Goal: Task Accomplishment & Management: Use online tool/utility

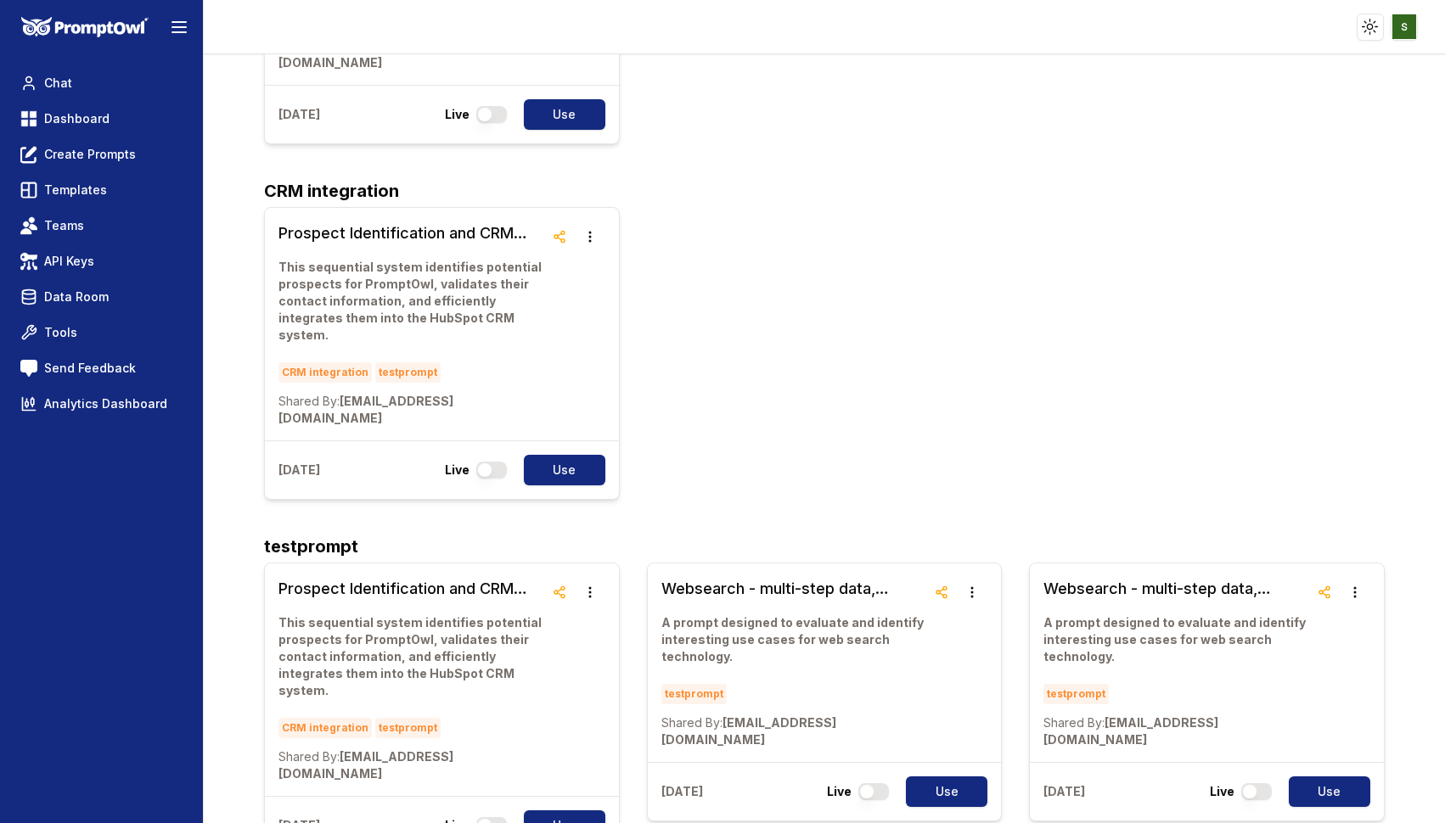
scroll to position [355, 0]
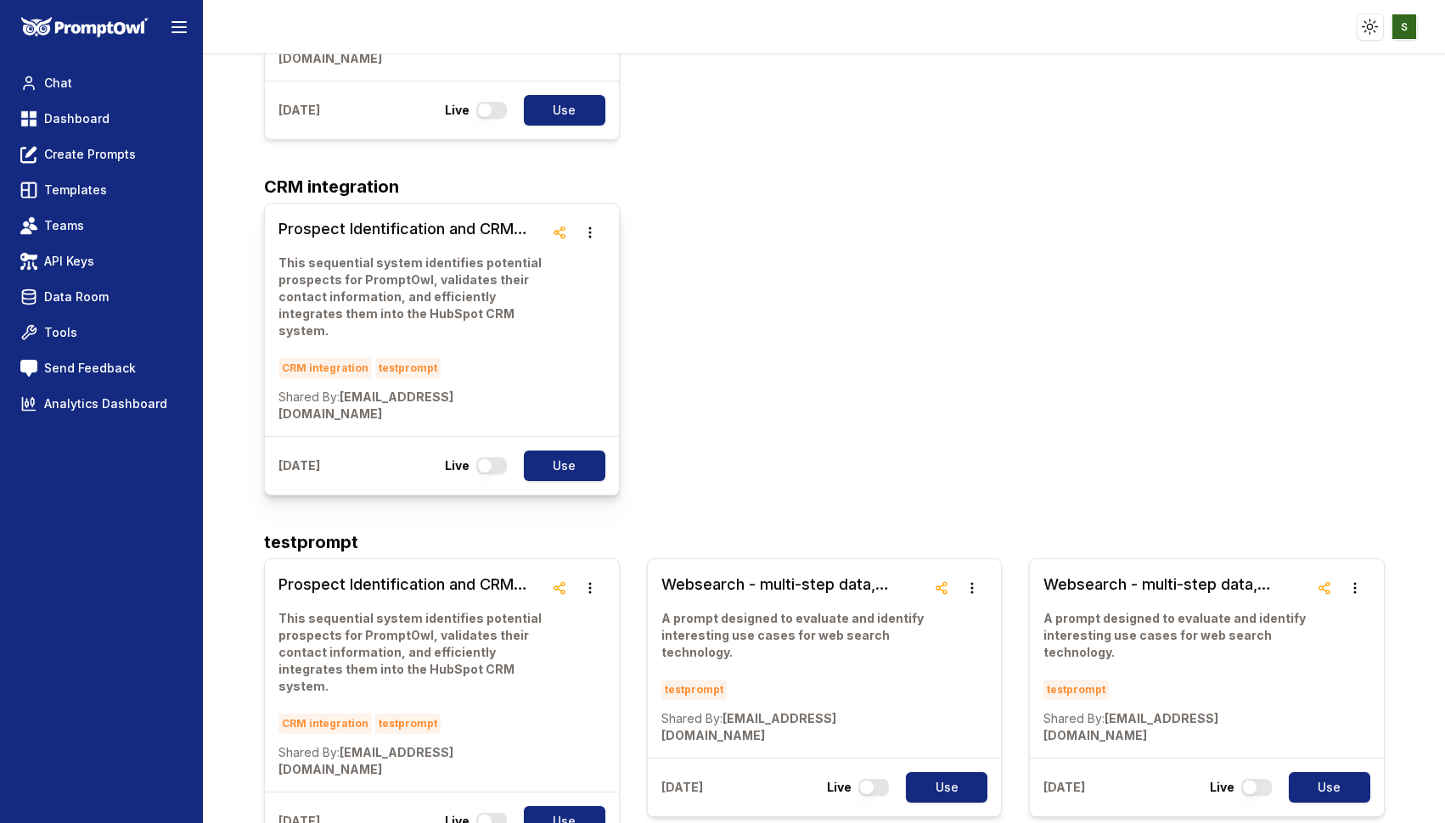
click at [388, 255] on p "This sequential system identifies potential prospects for PromptOwl, validates …" at bounding box center [410, 297] width 265 height 85
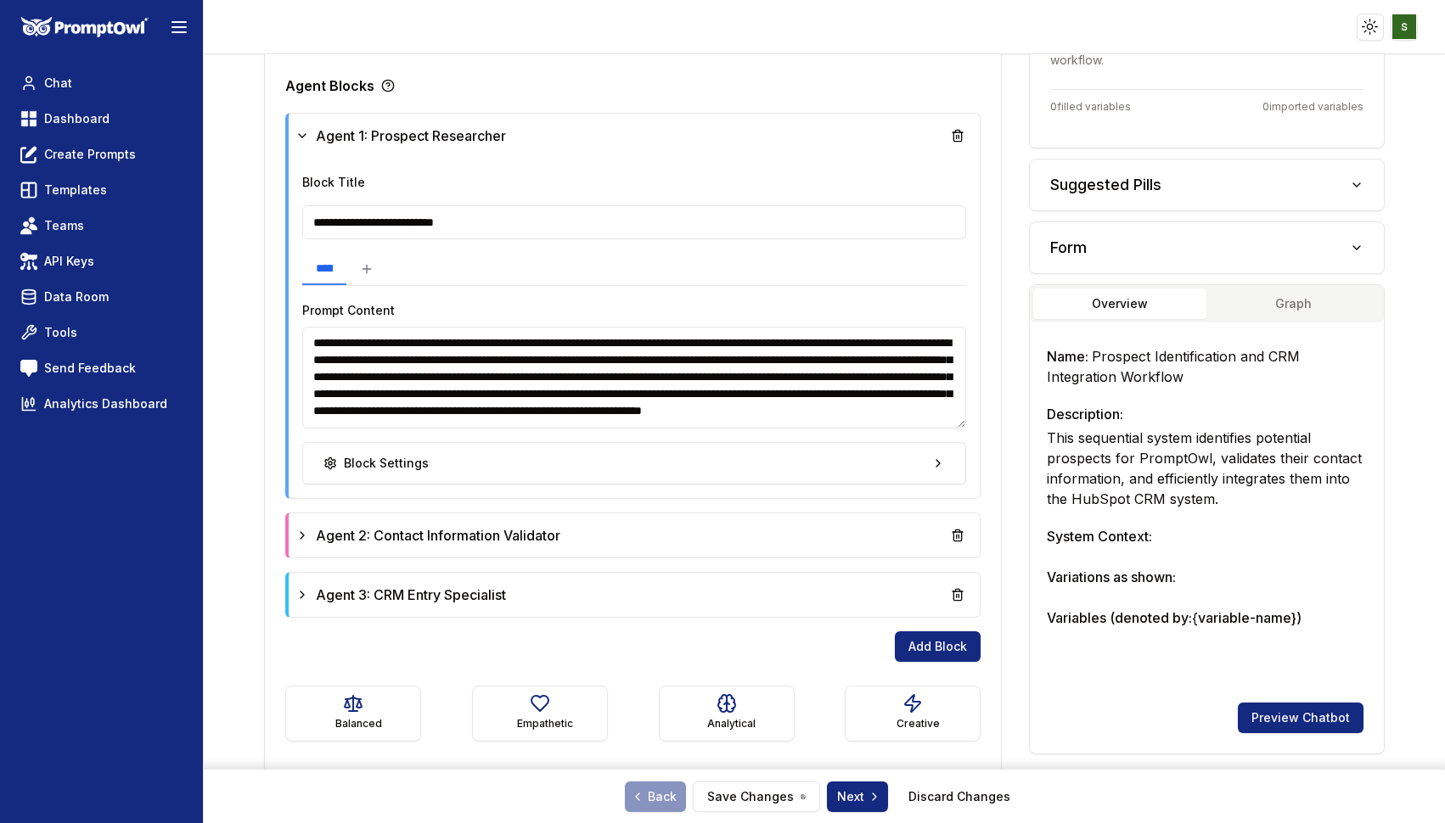
scroll to position [476, 0]
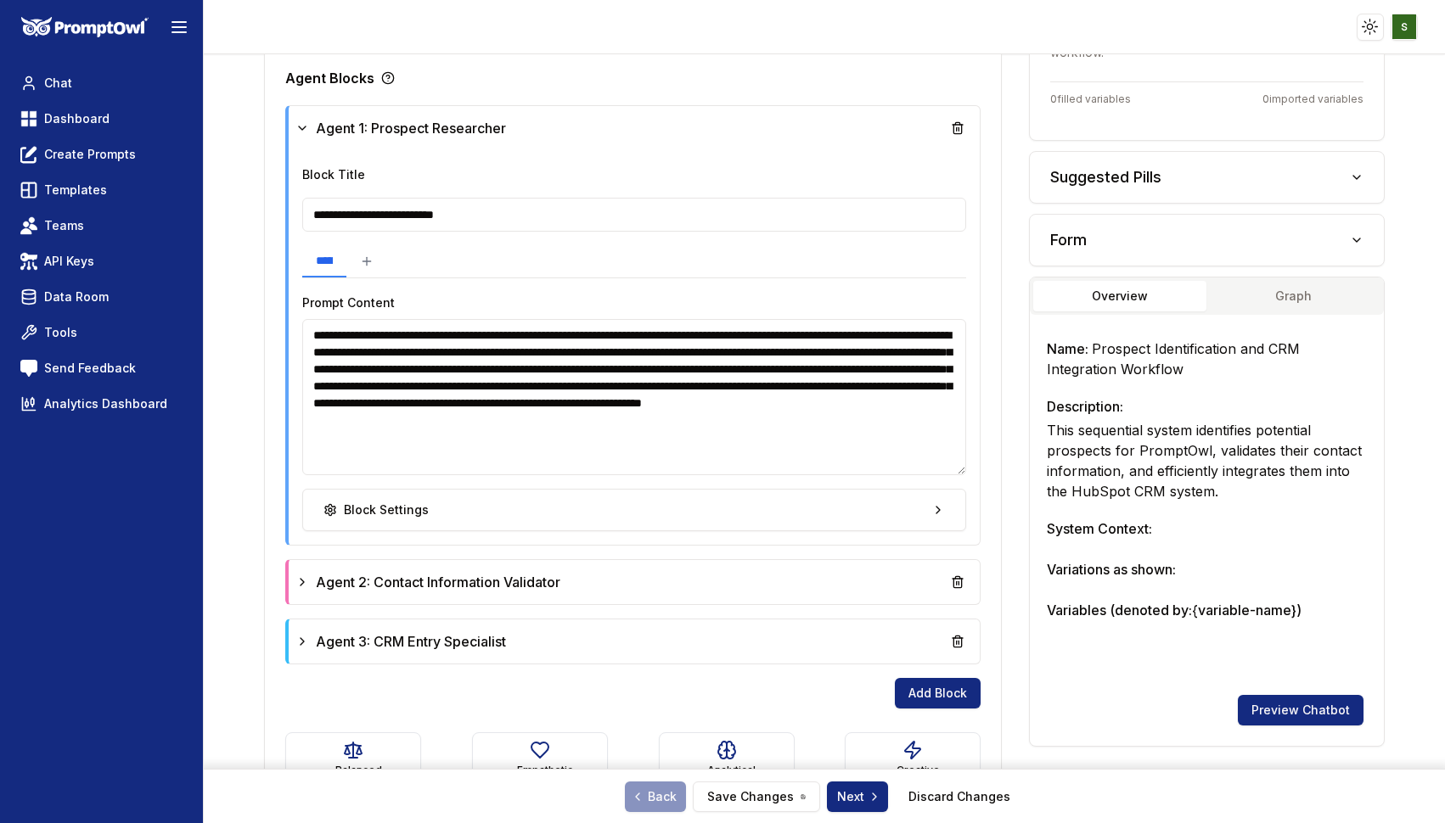
drag, startPoint x: 960, startPoint y: 414, endPoint x: 959, endPoint y: 468, distance: 53.5
click at [959, 469] on textarea "**********" at bounding box center [634, 397] width 664 height 156
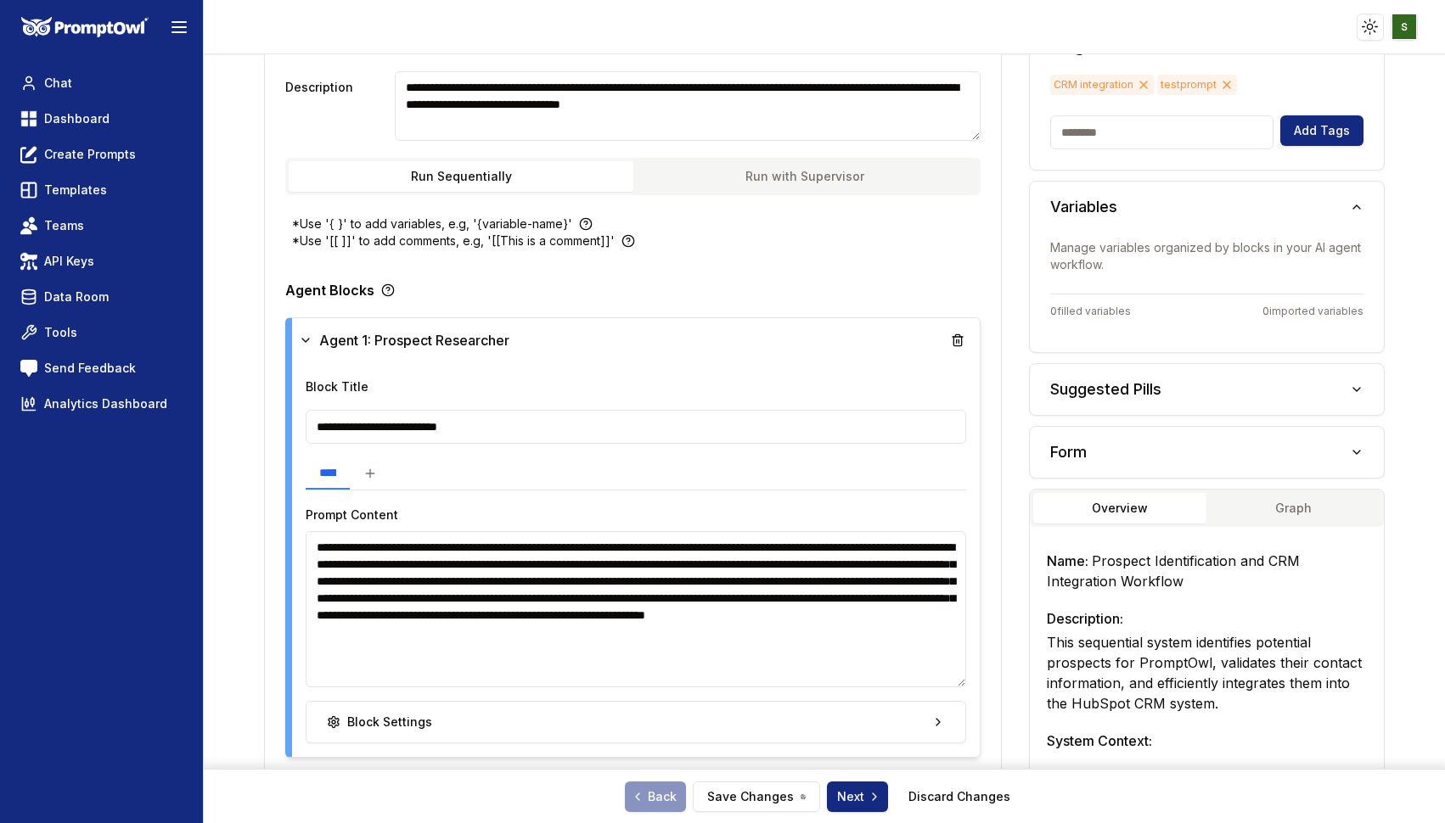
scroll to position [0, 0]
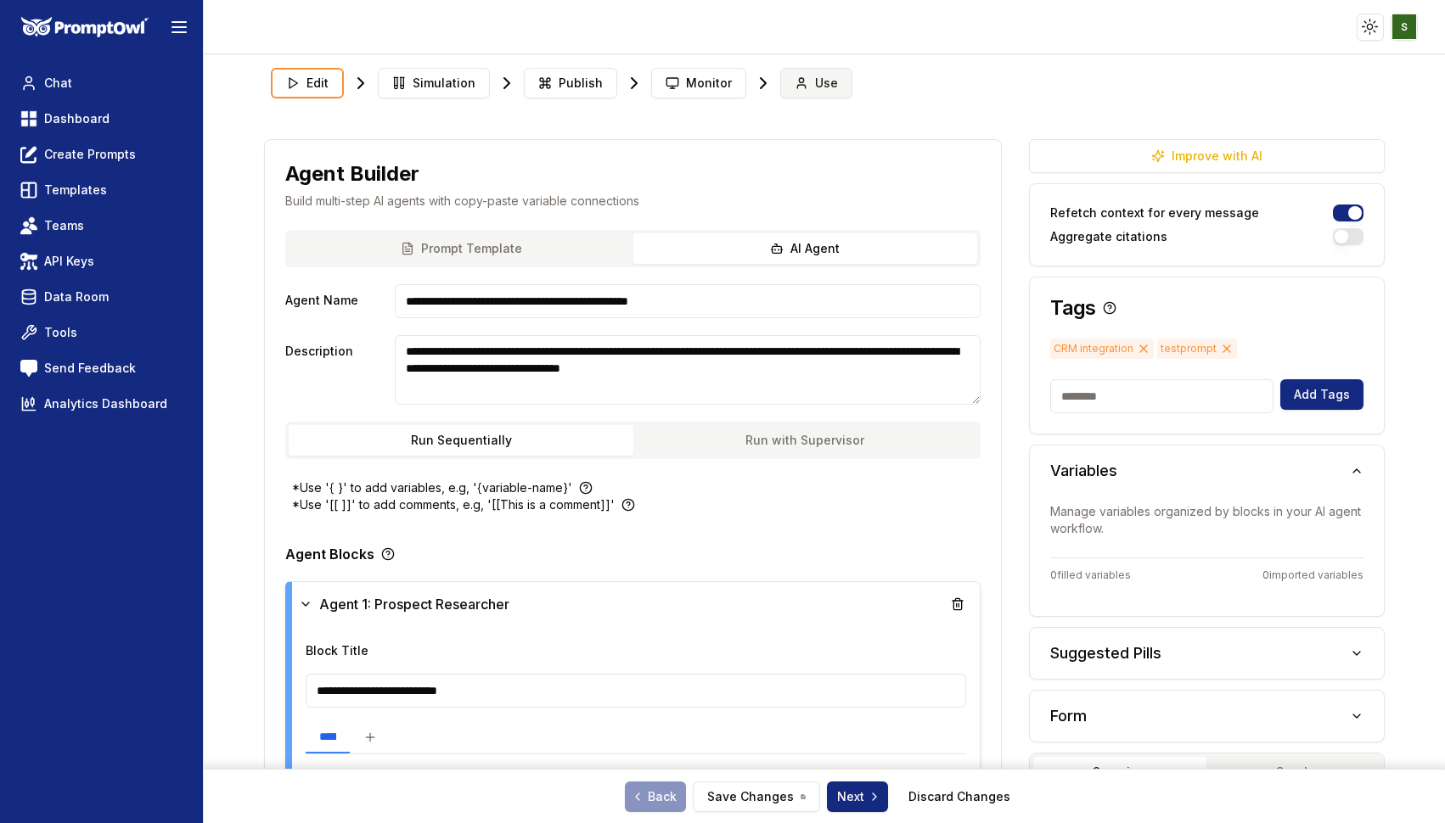
click at [815, 79] on span "Use" at bounding box center [826, 83] width 23 height 17
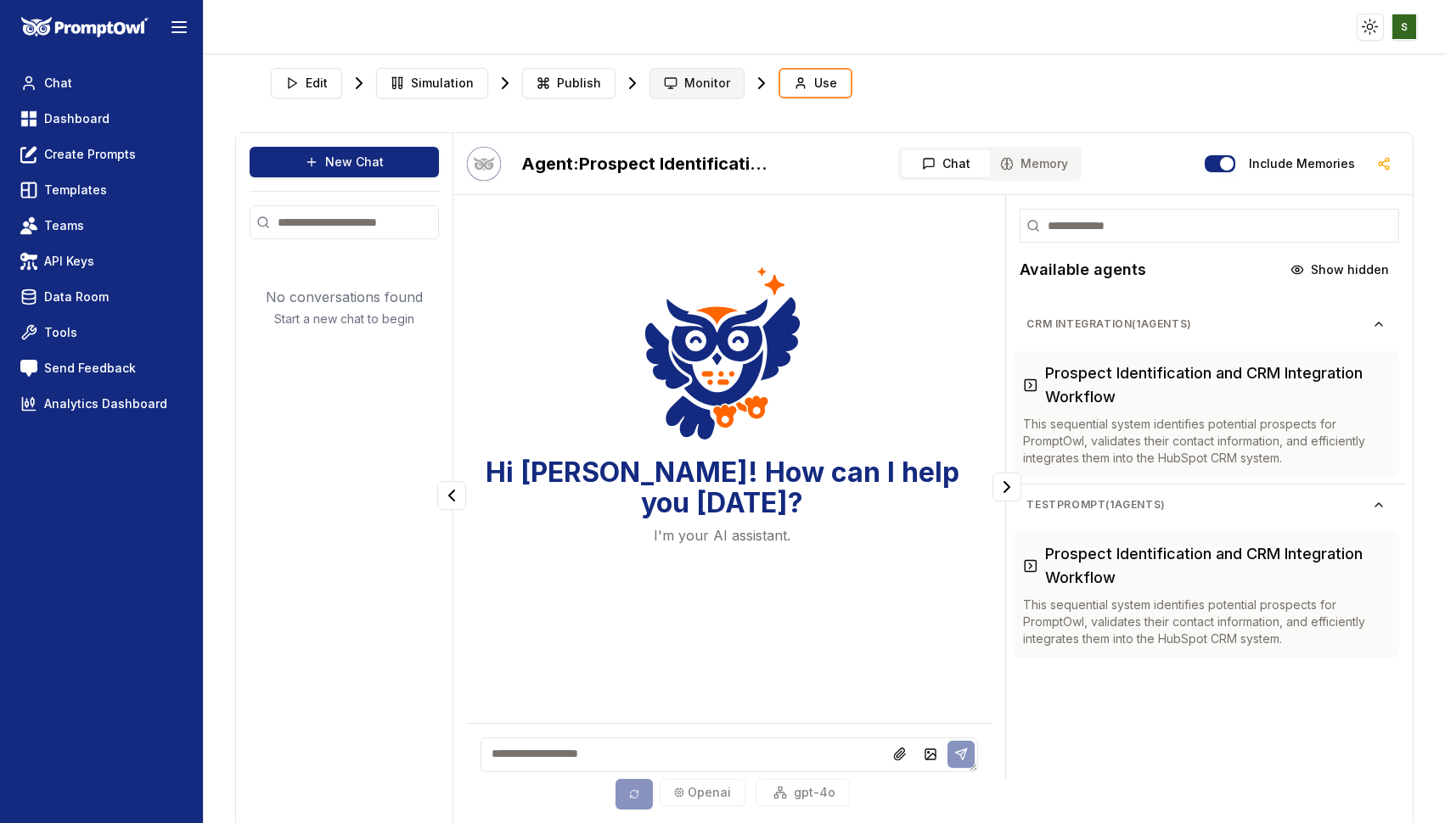
click at [684, 81] on span "Monitor" at bounding box center [707, 83] width 46 height 17
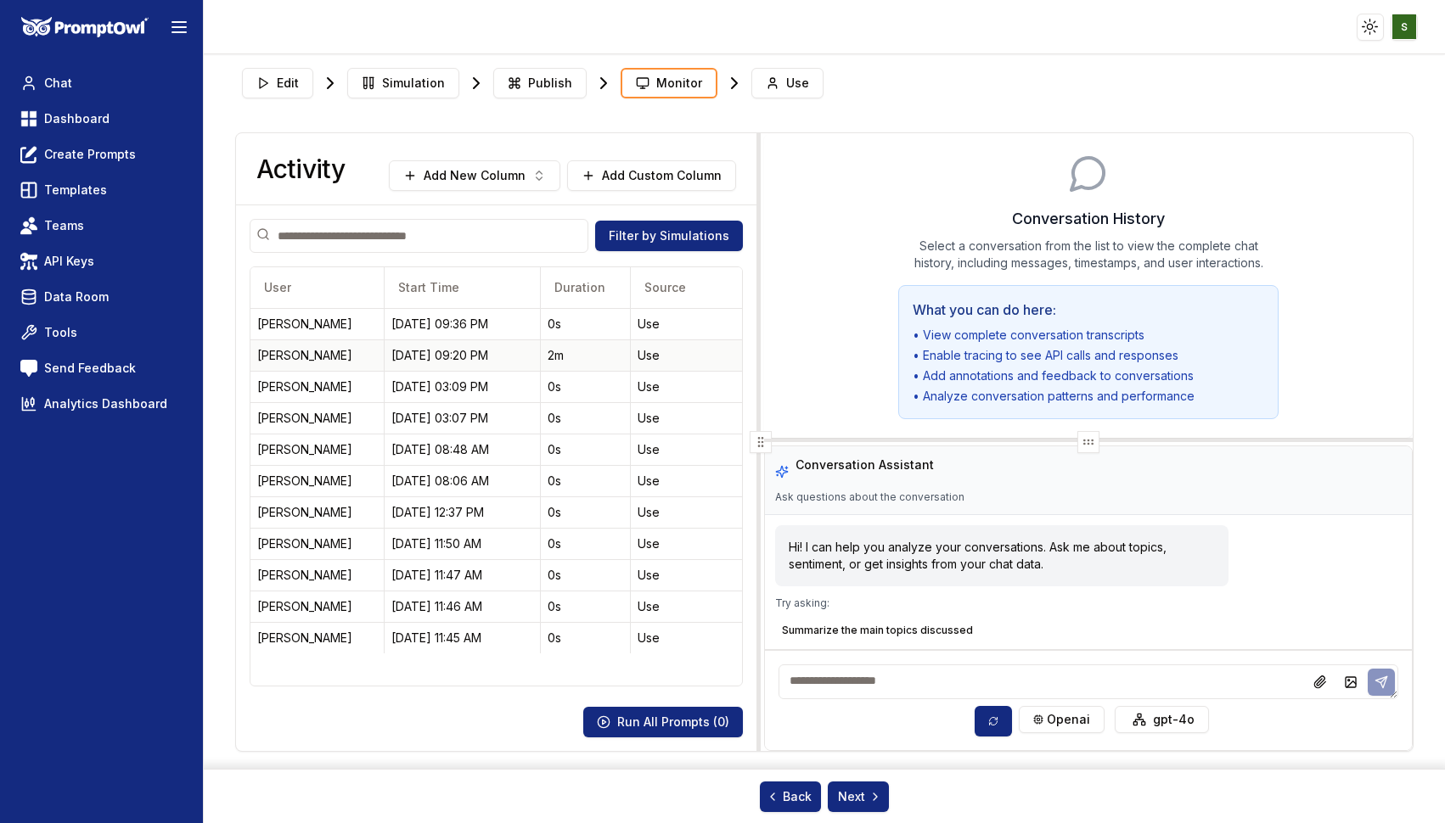
click at [331, 357] on div "Misha Sulpovar" at bounding box center [317, 355] width 121 height 17
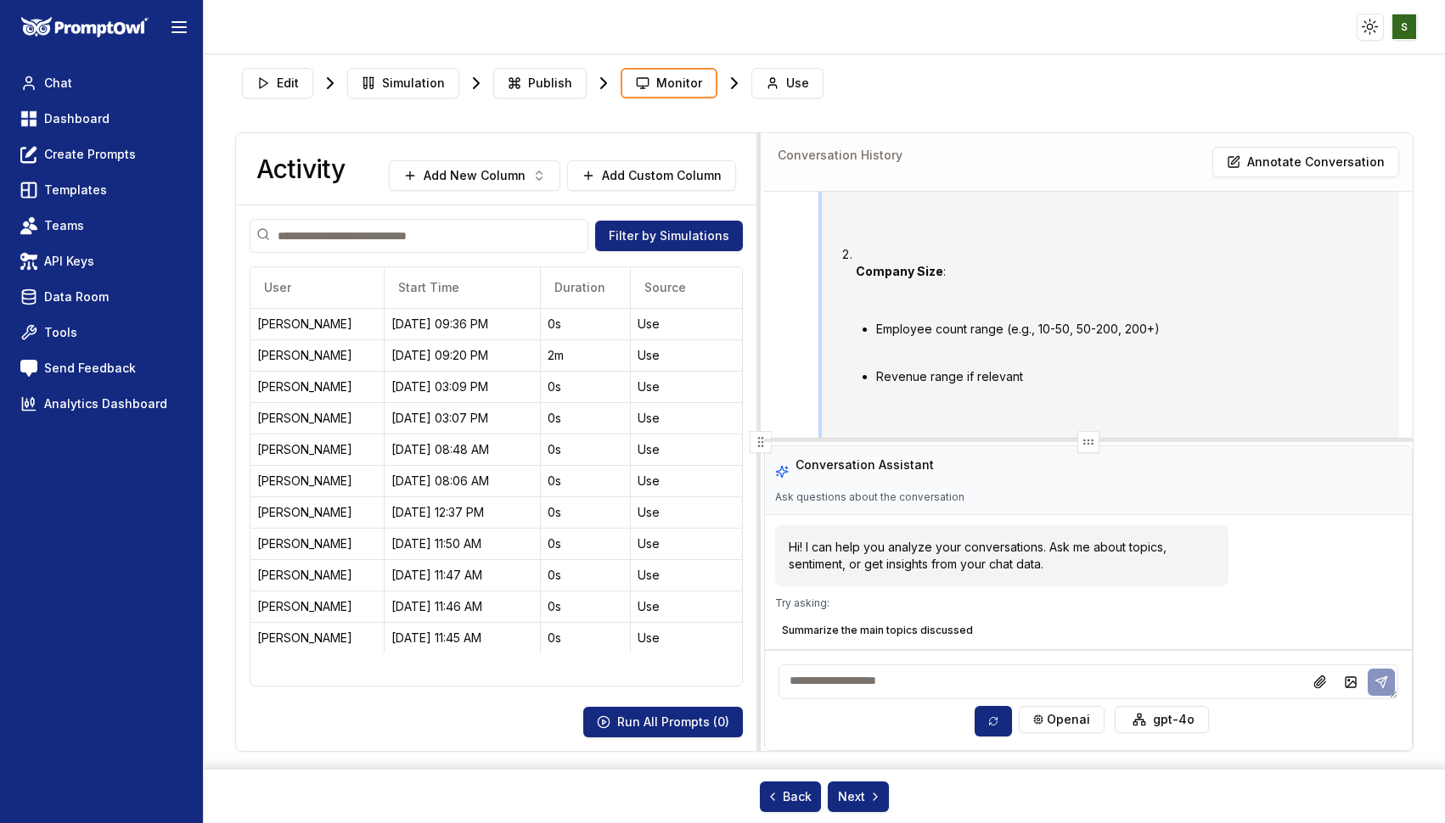
scroll to position [3543, 0]
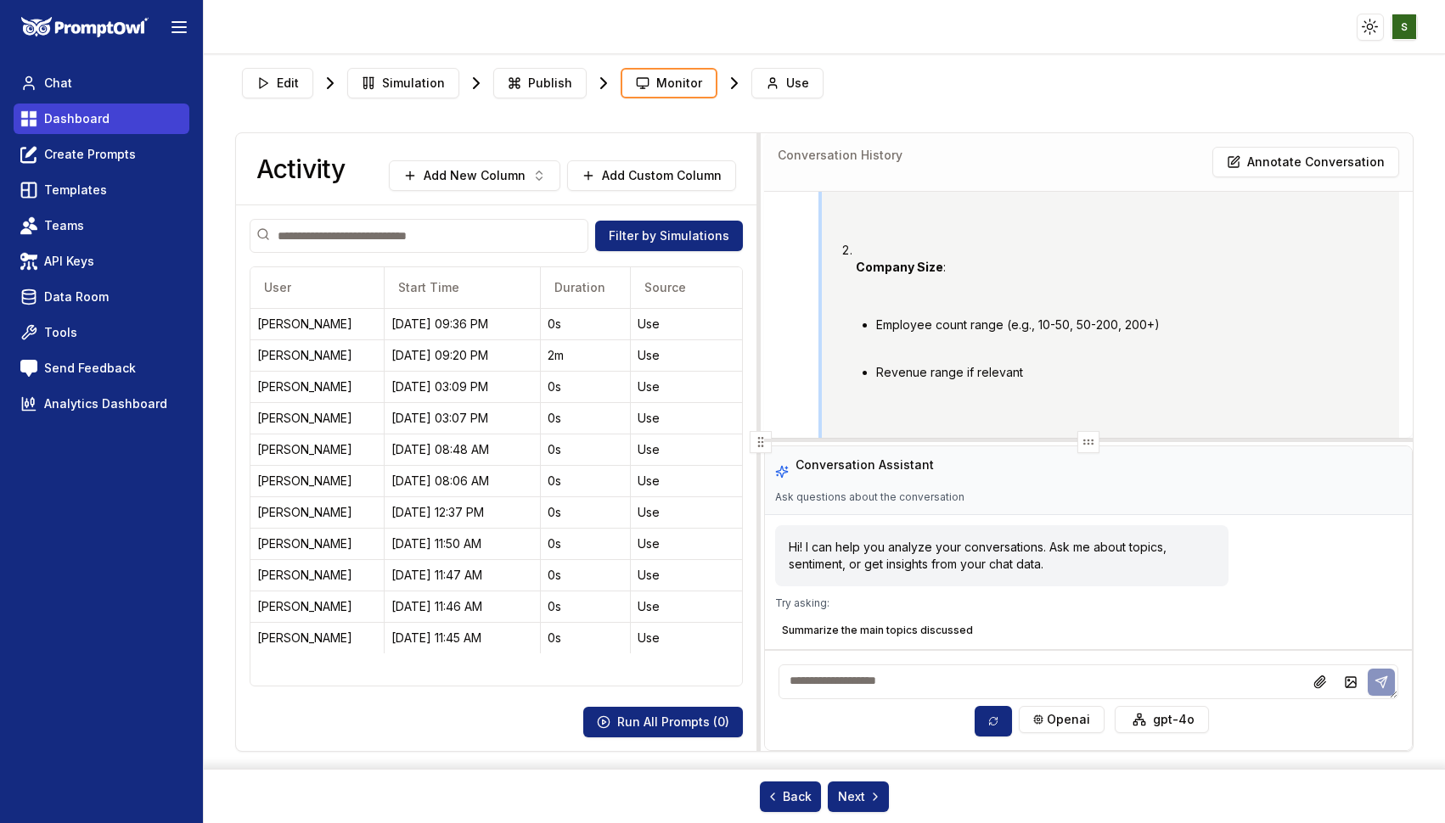
click at [105, 118] on span "Dashboard" at bounding box center [76, 118] width 65 height 17
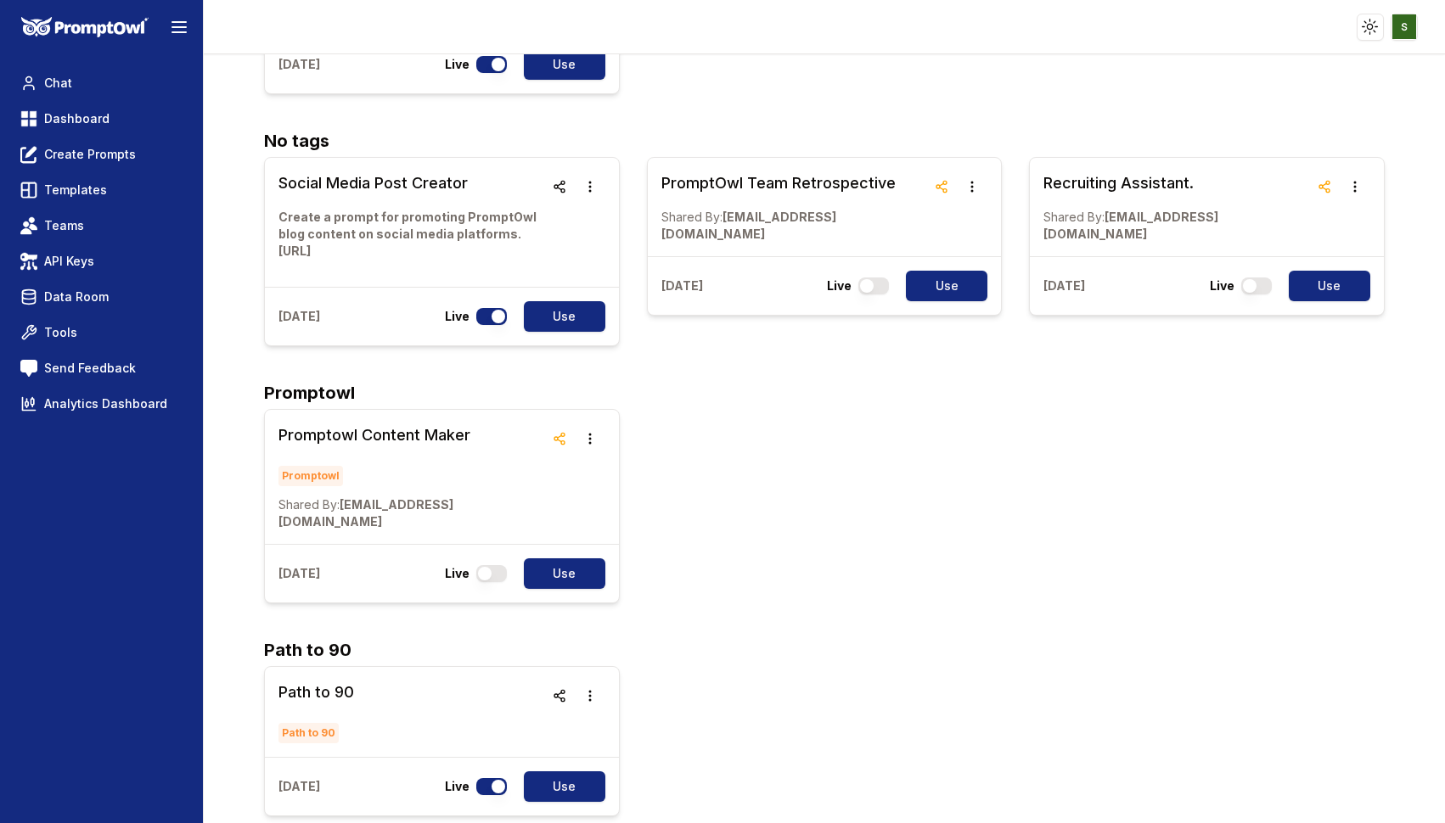
scroll to position [3814, 0]
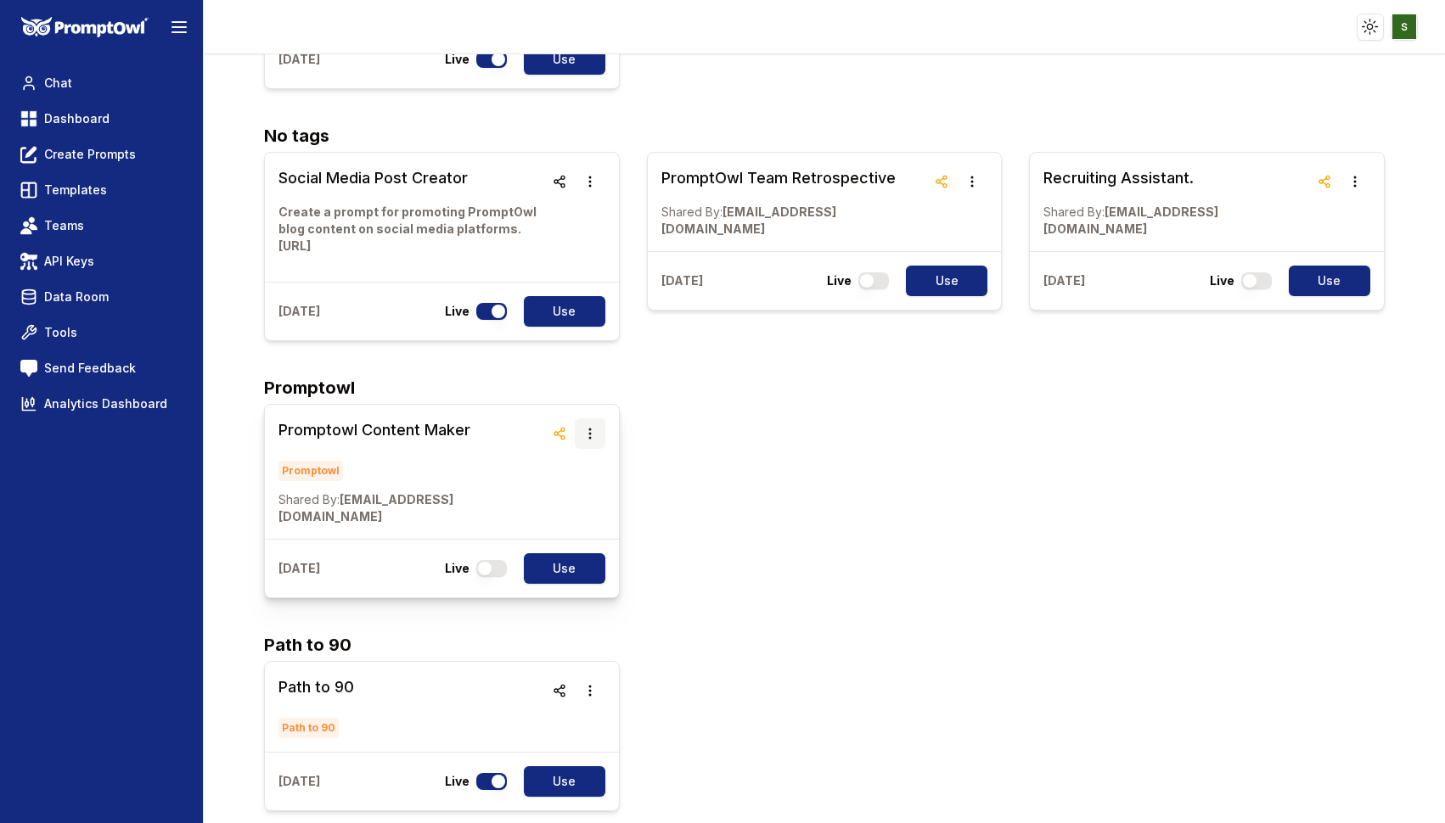
click at [602, 419] on button "button" at bounding box center [590, 434] width 31 height 31
click at [561, 331] on button "Delete" at bounding box center [590, 329] width 107 height 31
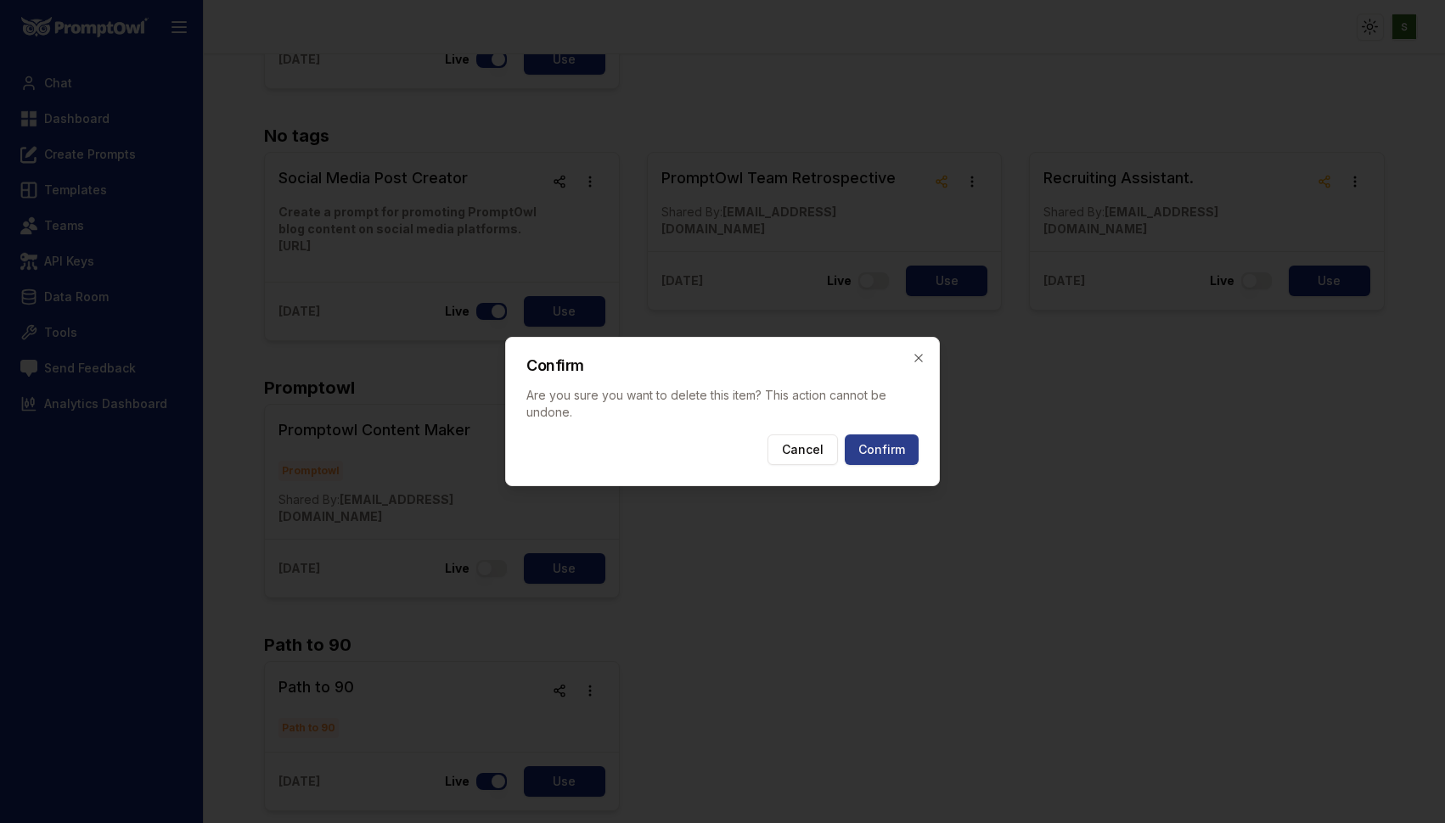
click at [884, 454] on button "Confirm" at bounding box center [882, 450] width 74 height 31
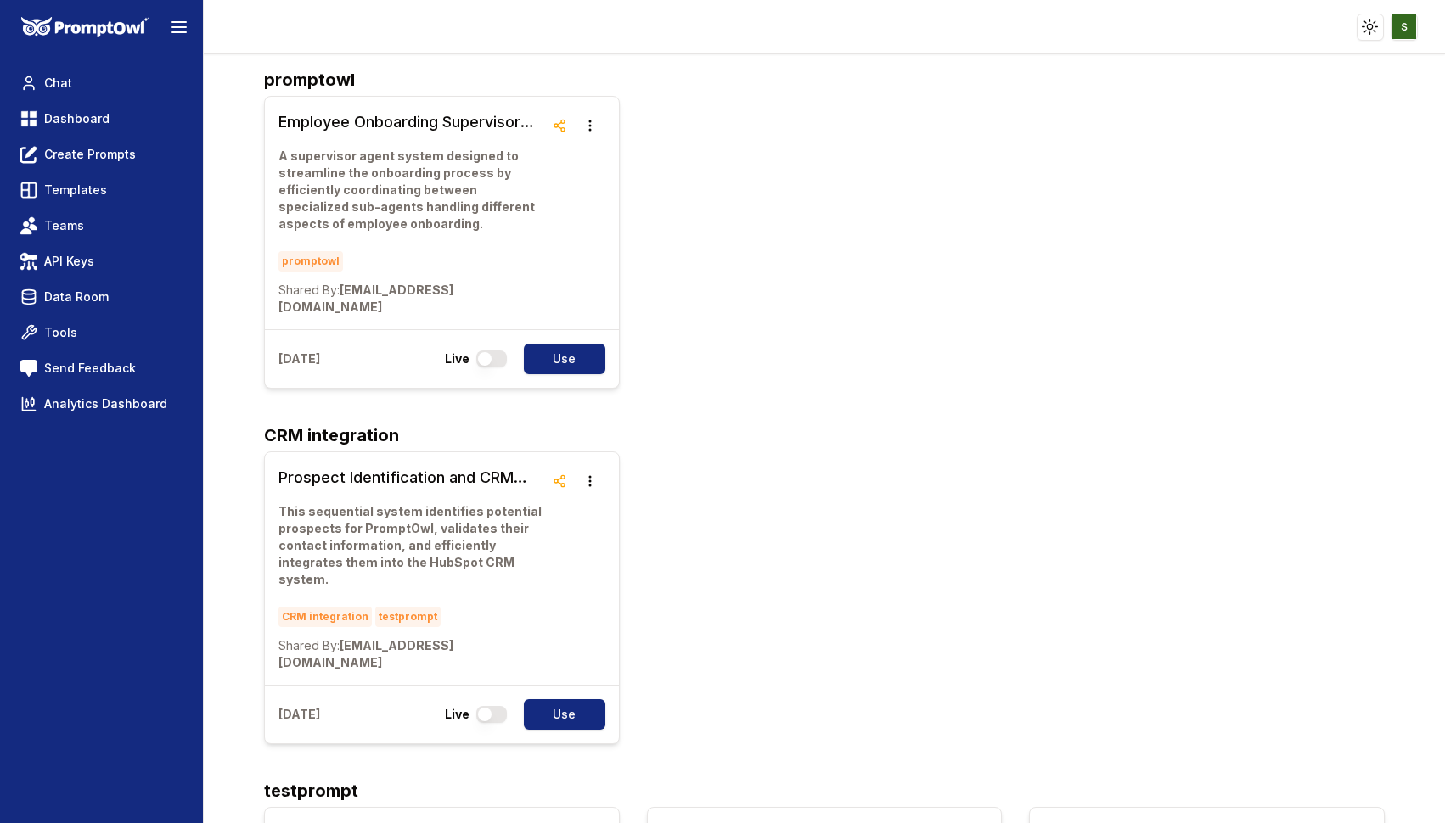
scroll to position [127, 0]
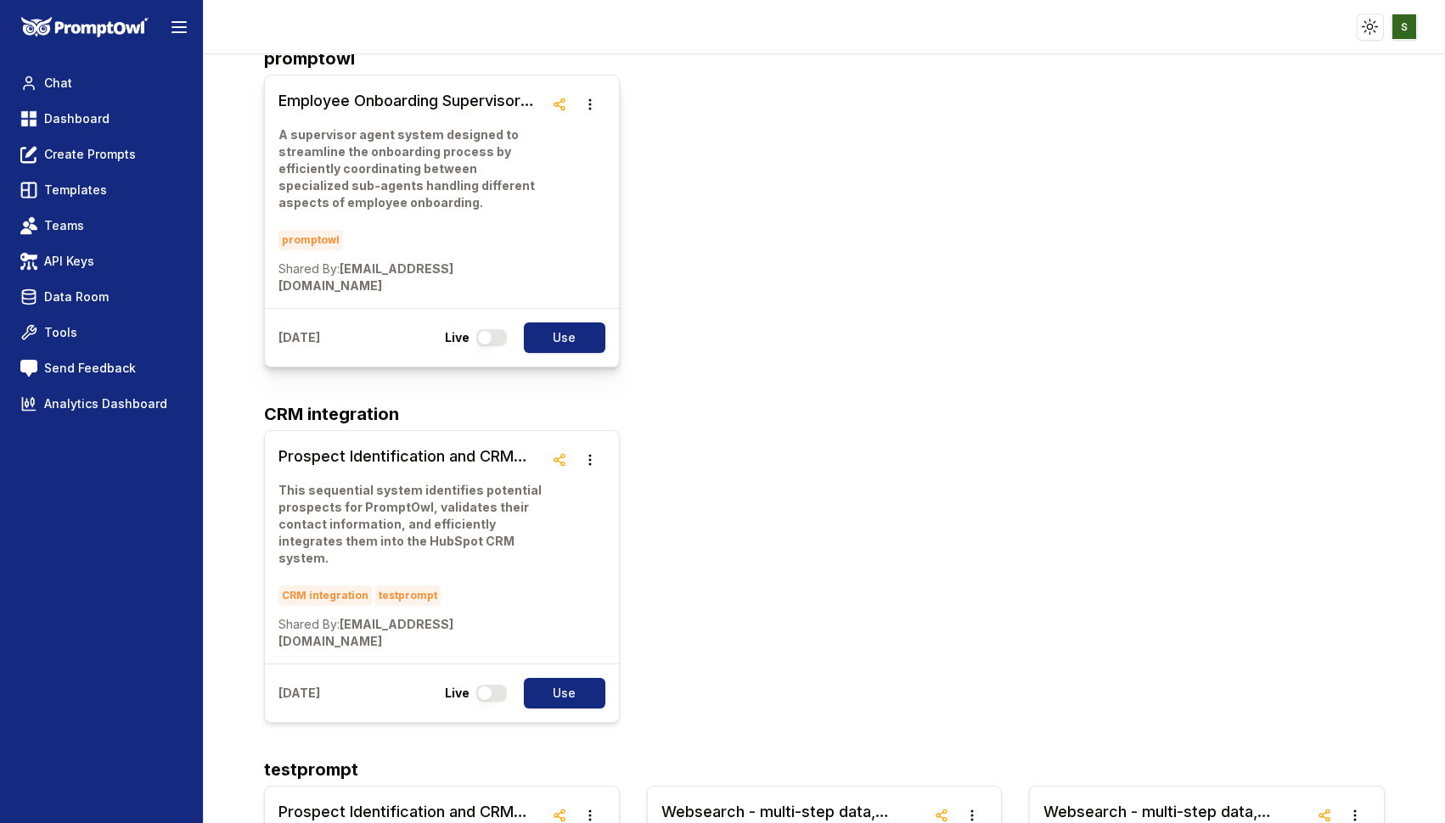
click at [437, 167] on p "A supervisor agent system designed to streamline the onboarding process by effi…" at bounding box center [410, 168] width 265 height 85
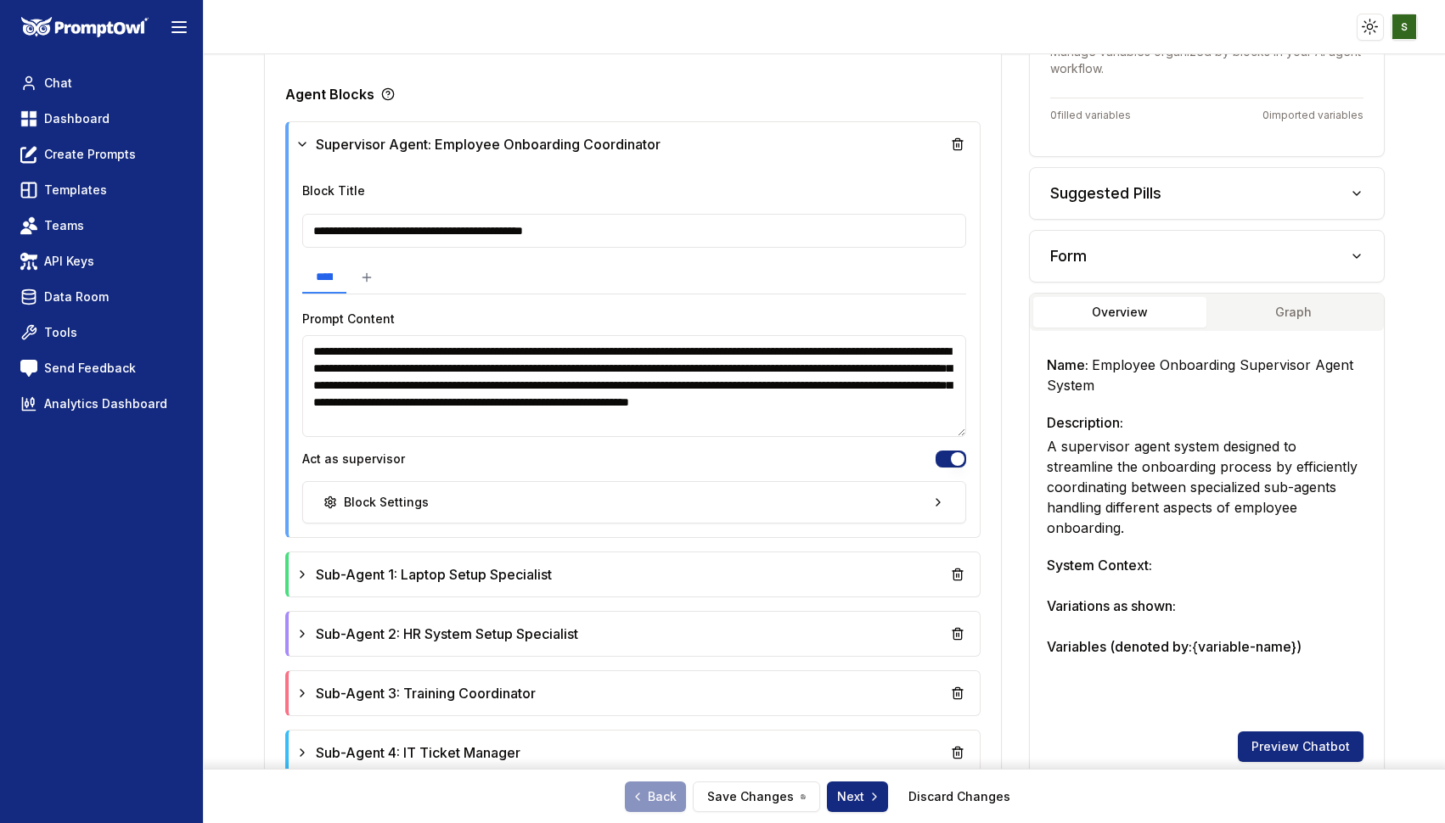
scroll to position [461, 0]
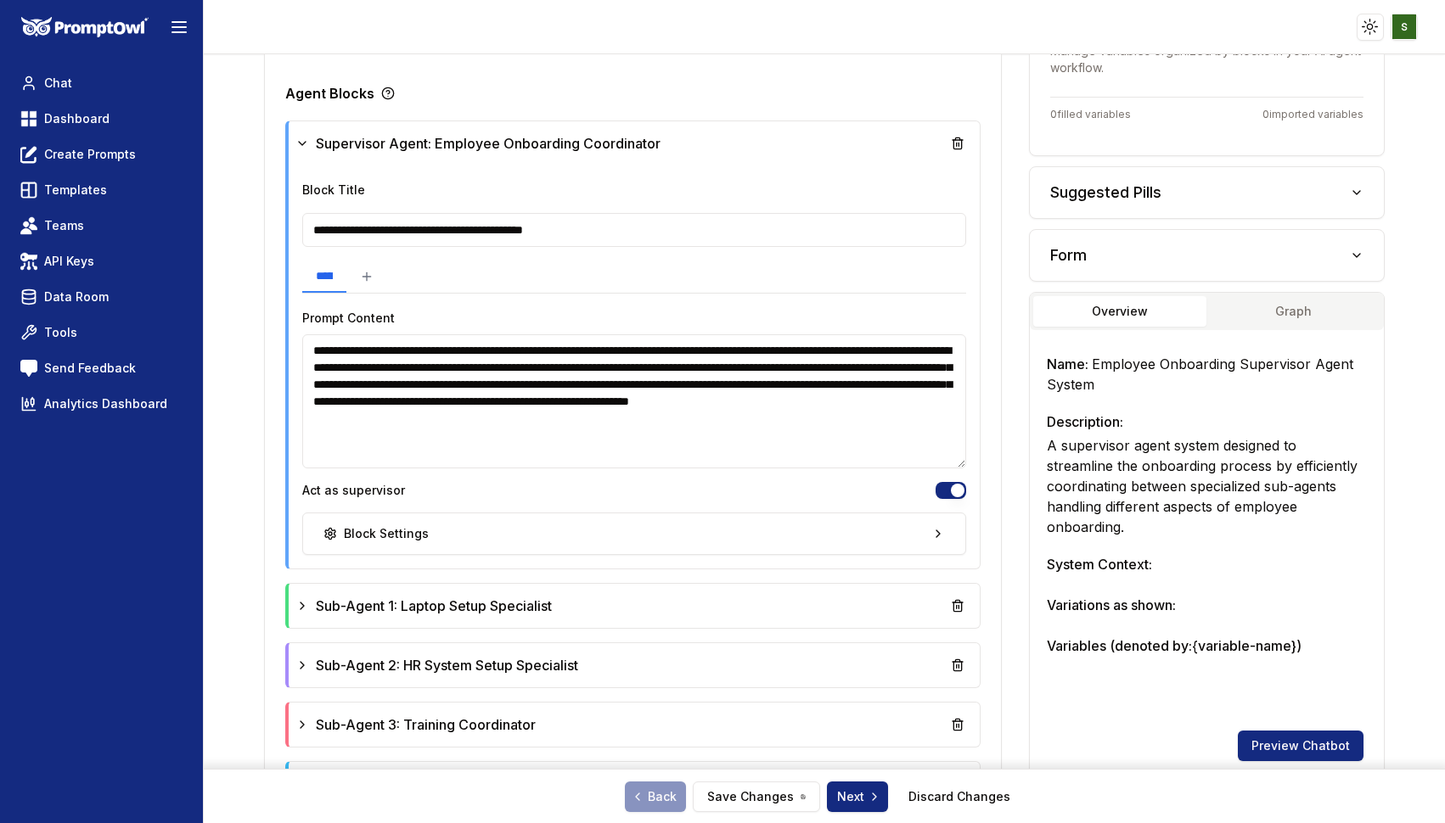
drag, startPoint x: 958, startPoint y: 430, endPoint x: 940, endPoint y: 463, distance: 37.3
click at [940, 463] on textarea "**********" at bounding box center [634, 401] width 664 height 134
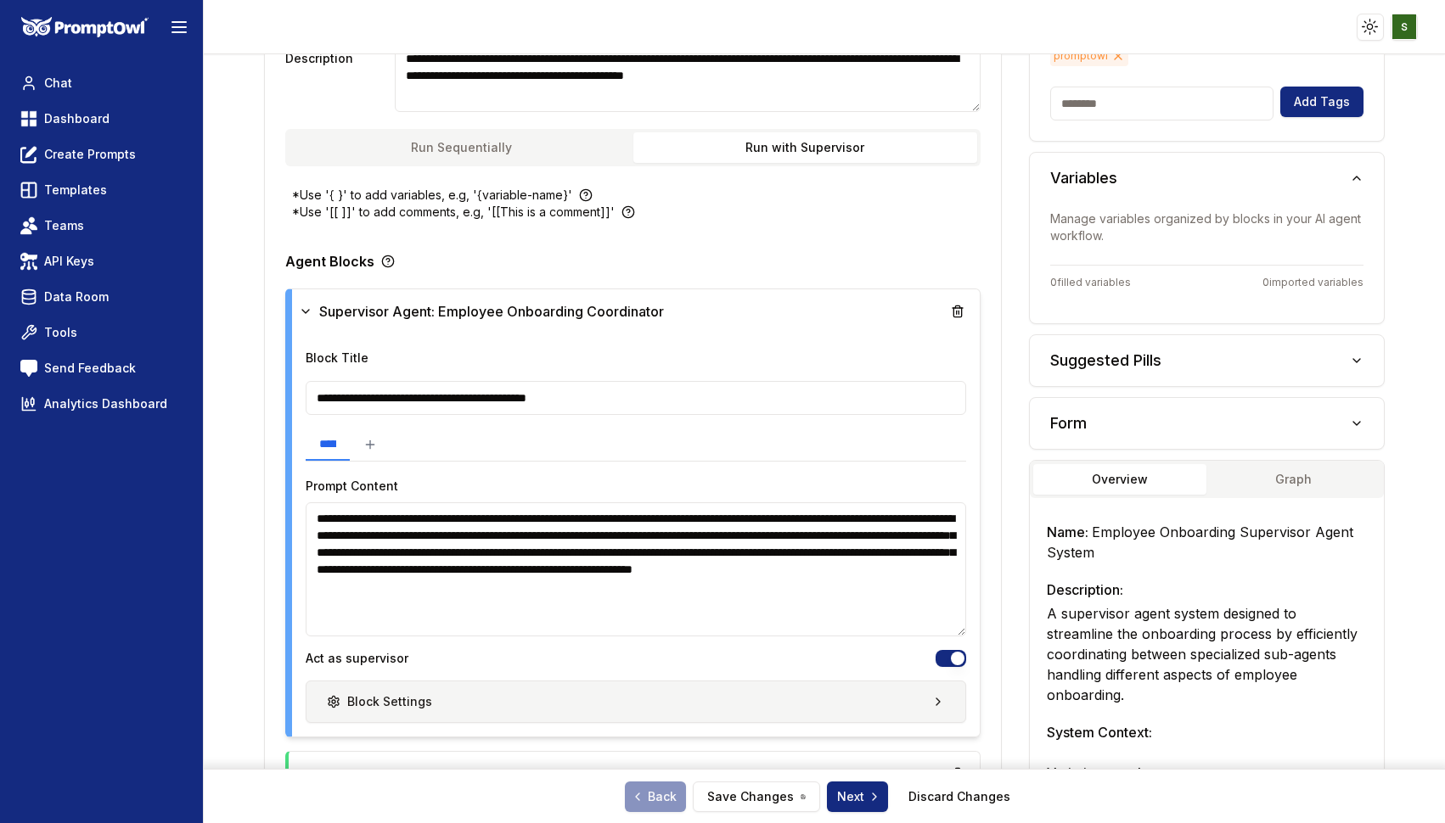
scroll to position [289, 0]
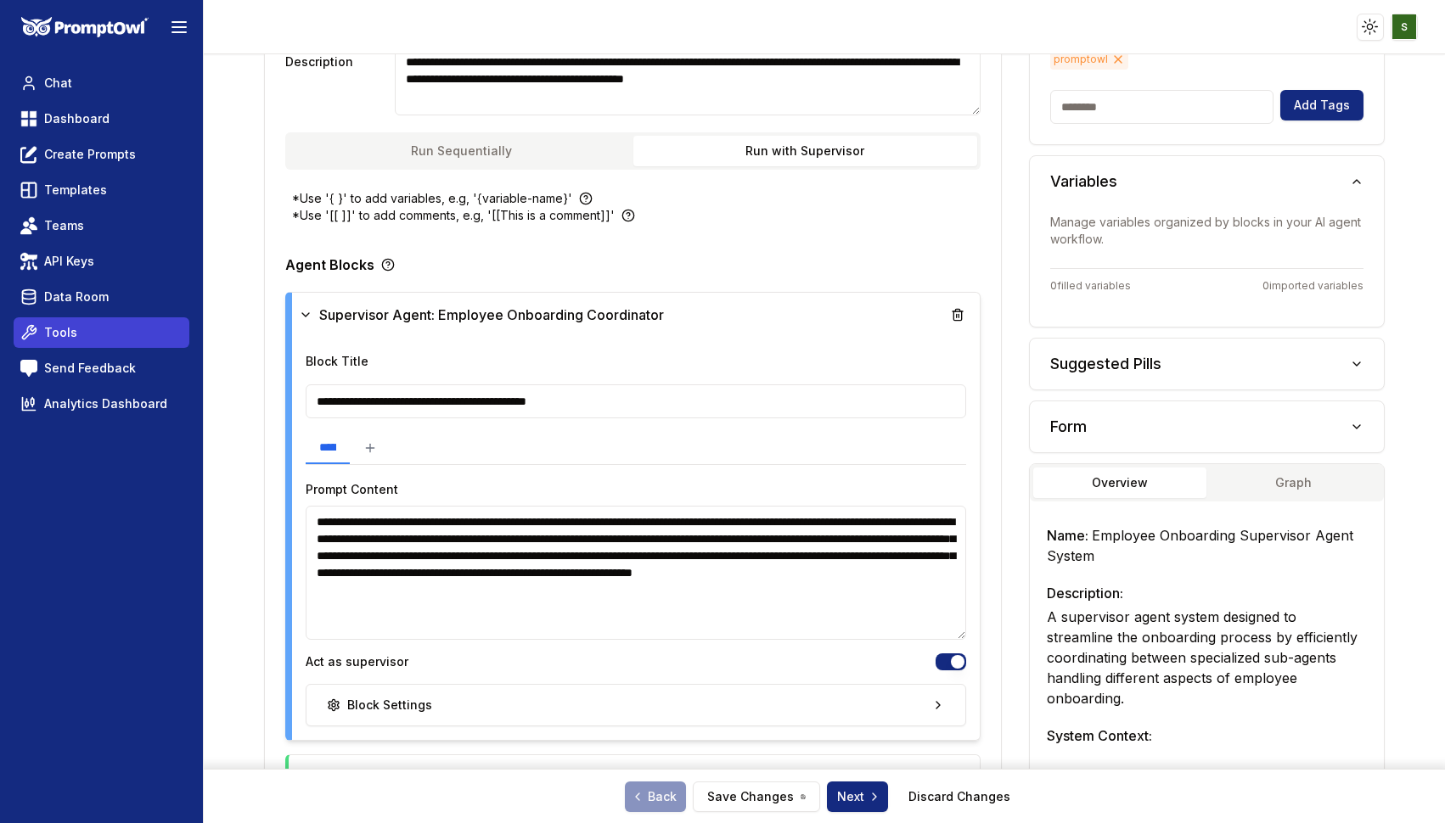
click at [56, 339] on span "Tools" at bounding box center [60, 332] width 33 height 17
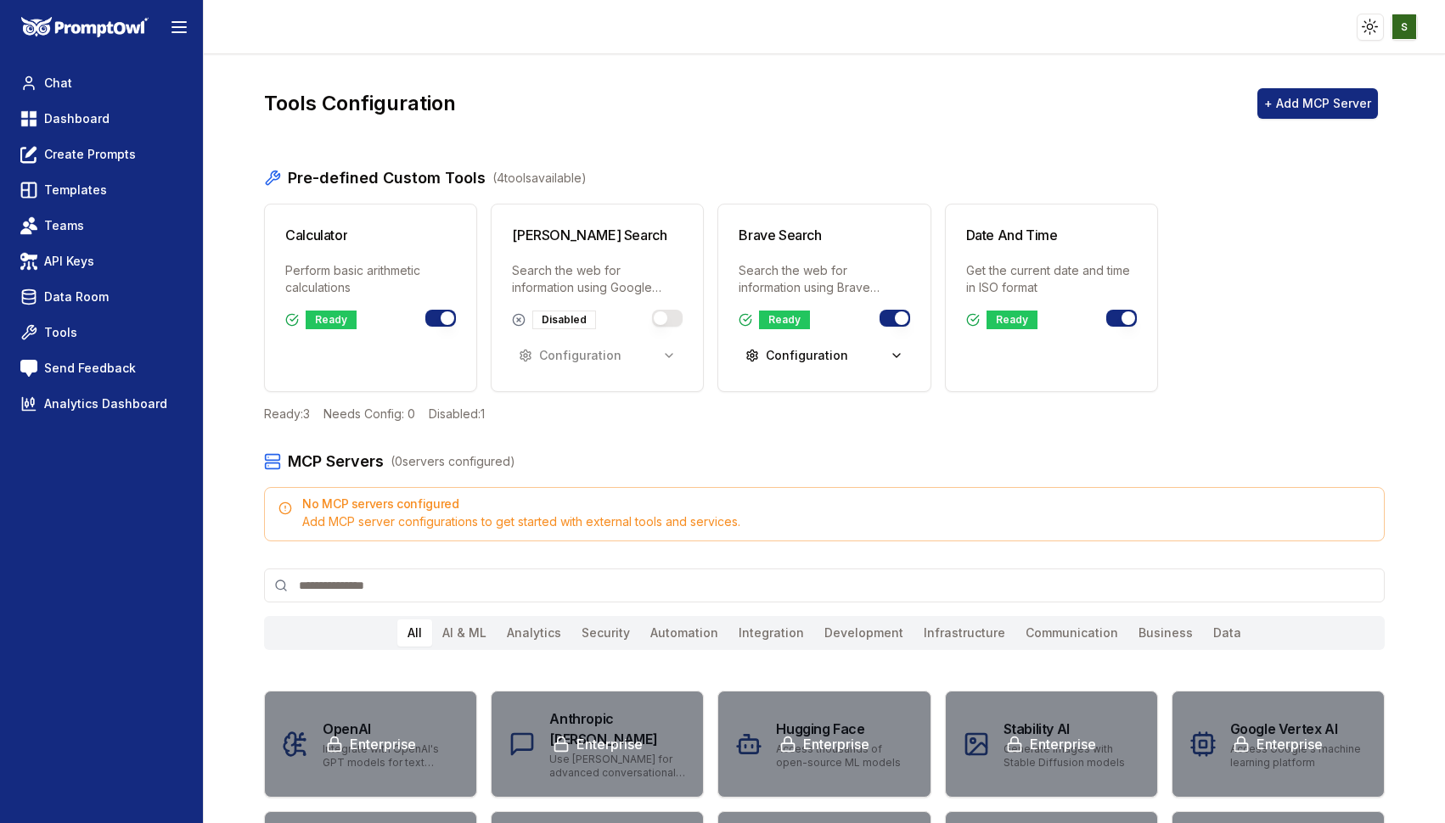
click at [414, 520] on div "Add MCP server configurations to get started with external tools and services." at bounding box center [823, 522] width 1091 height 17
click at [1333, 107] on button "+ Add MCP Server" at bounding box center [1317, 103] width 121 height 31
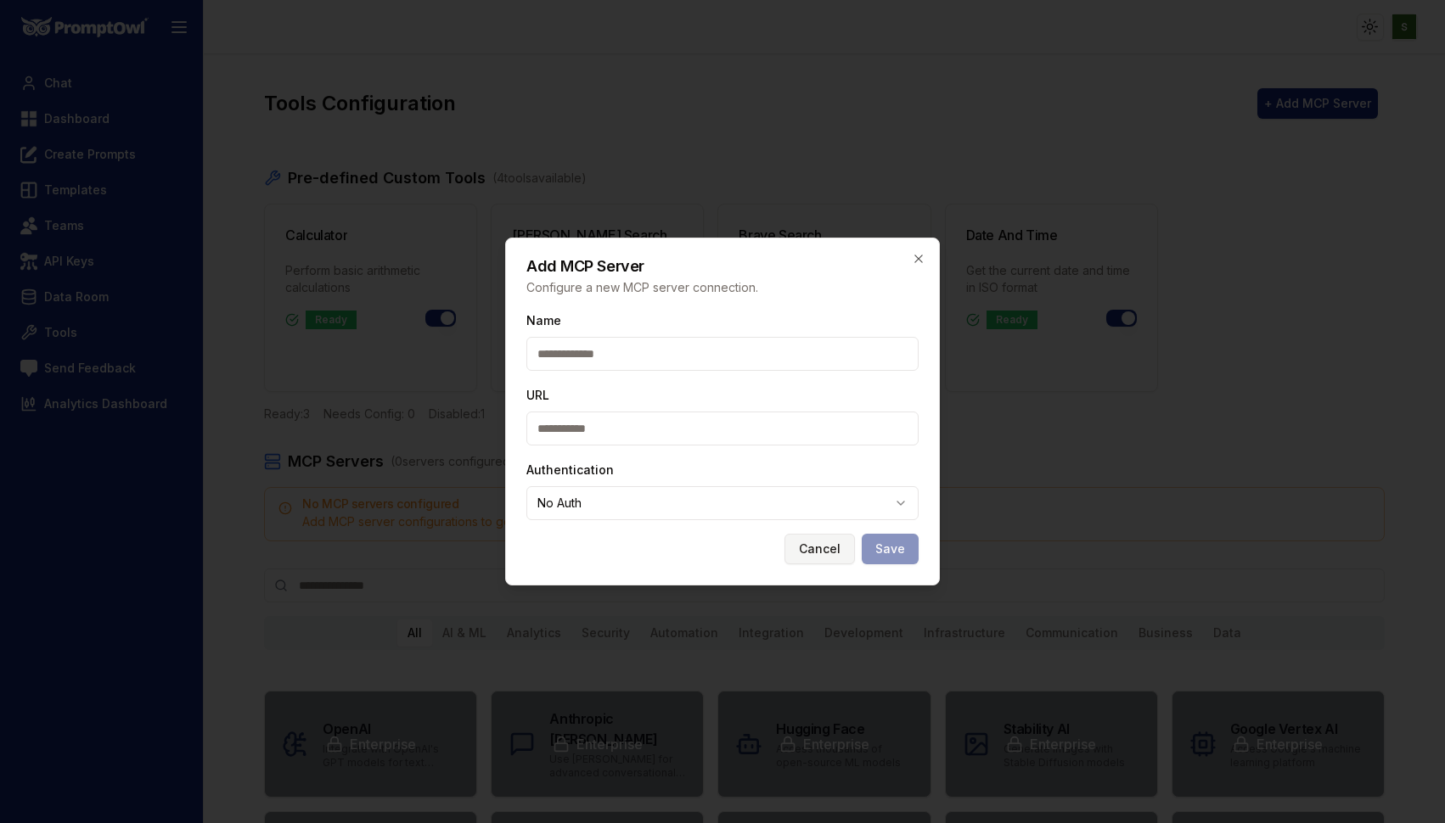
click at [823, 545] on button "Cancel" at bounding box center [819, 549] width 70 height 31
